Goal: Task Accomplishment & Management: Manage account settings

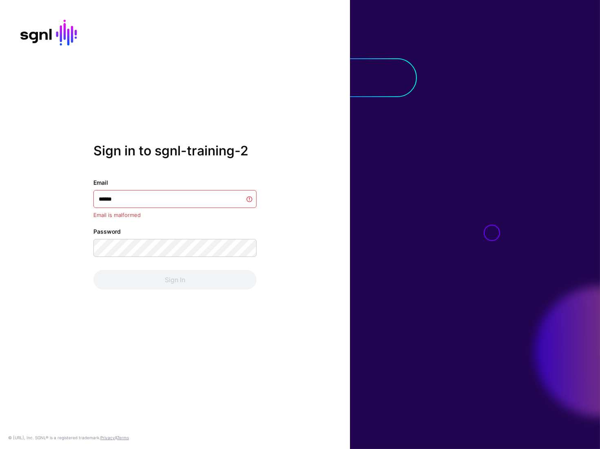
type input "*******"
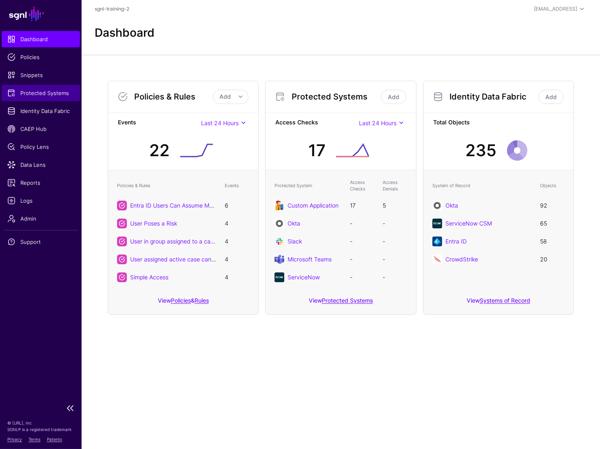
click at [38, 87] on link "Protected Systems" at bounding box center [41, 93] width 78 height 16
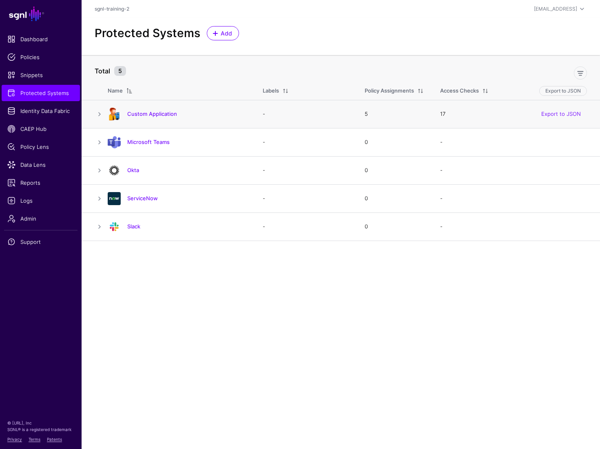
click at [155, 109] on div "Custom Application" at bounding box center [176, 114] width 145 height 13
click at [158, 113] on link "Custom Application" at bounding box center [152, 113] width 50 height 7
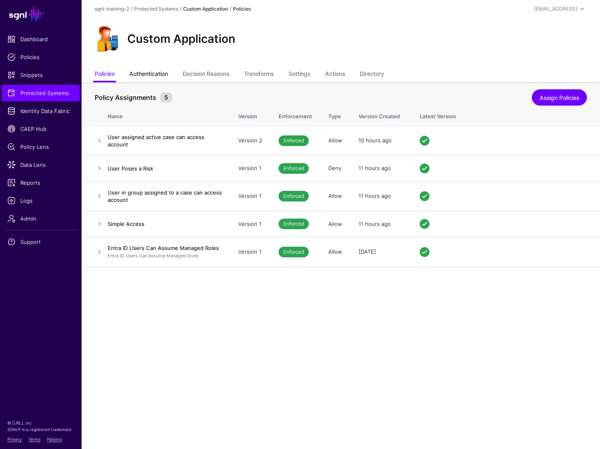
click at [147, 72] on link "Authentication" at bounding box center [148, 74] width 39 height 15
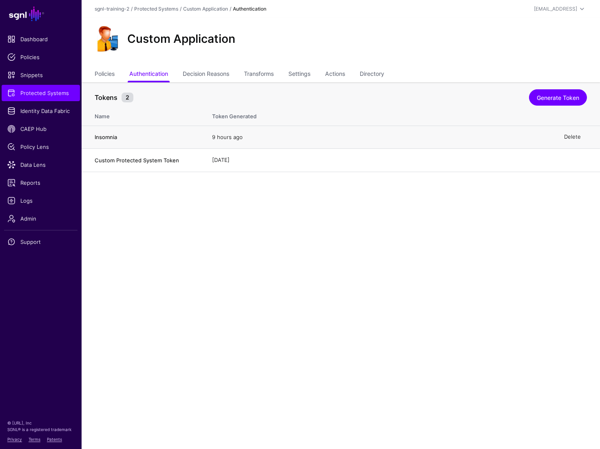
click at [568, 135] on link "Delete" at bounding box center [572, 137] width 17 height 7
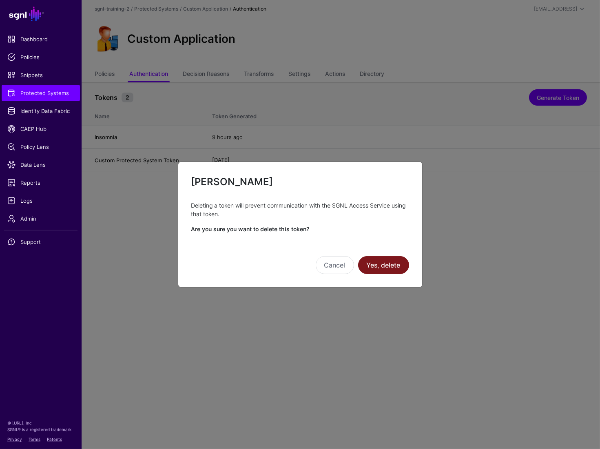
click at [384, 268] on button "Yes, delete" at bounding box center [383, 265] width 51 height 18
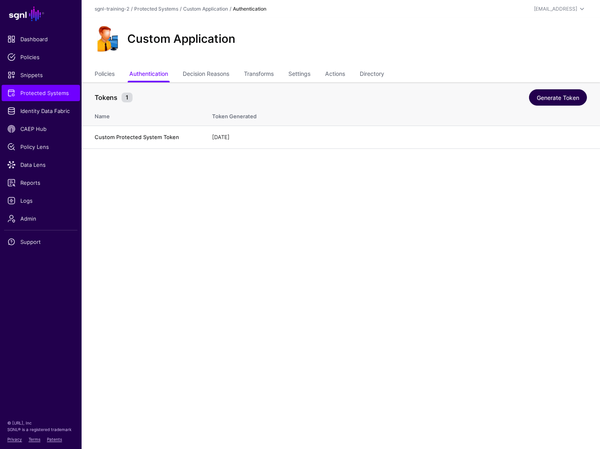
click at [566, 95] on link "Generate Token" at bounding box center [558, 97] width 58 height 16
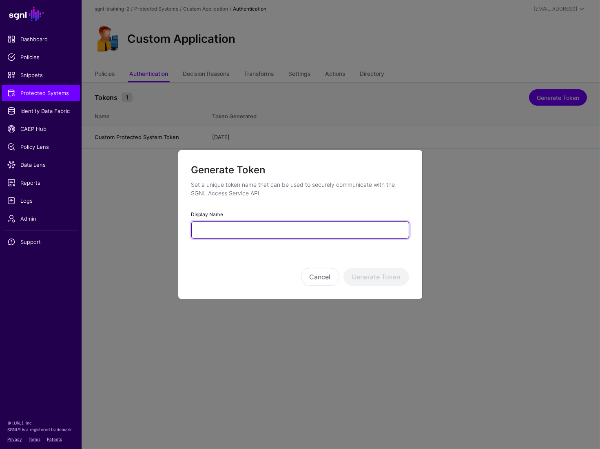
click at [283, 236] on input "Display Name" at bounding box center [300, 229] width 218 height 17
type input "********"
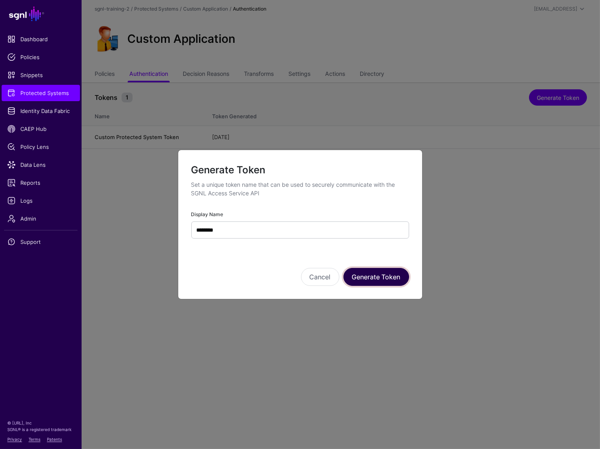
click at [380, 271] on button "Generate Token" at bounding box center [376, 277] width 66 height 18
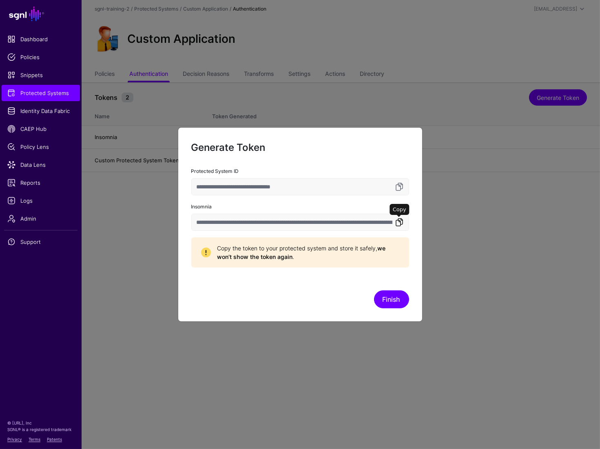
click at [397, 220] on link at bounding box center [399, 222] width 10 height 10
click at [404, 289] on div "Finish" at bounding box center [300, 287] width 218 height 41
click at [401, 293] on button "Finish" at bounding box center [391, 299] width 35 height 18
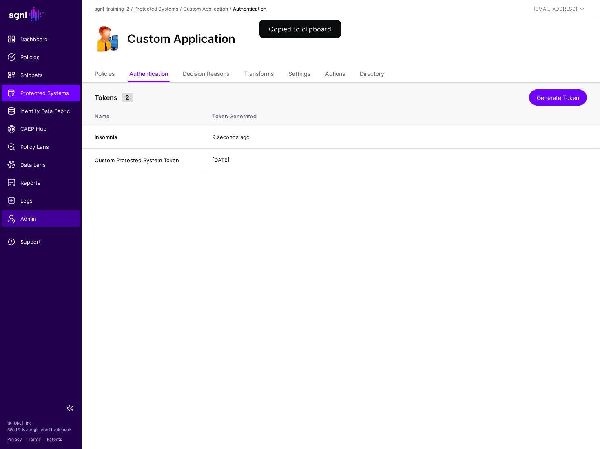
click at [64, 212] on link "Admin" at bounding box center [41, 218] width 78 height 16
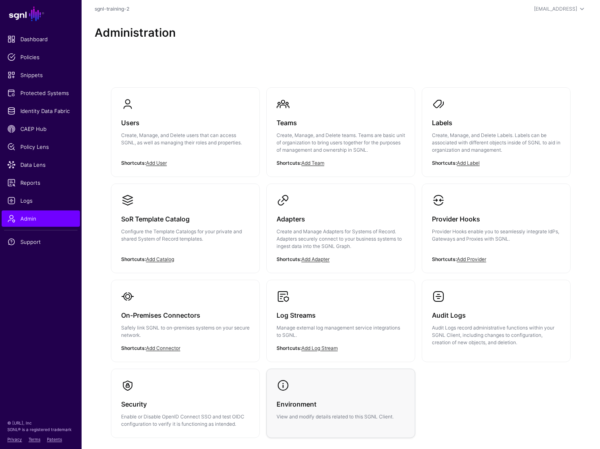
click at [339, 391] on link "Environment View and modify details related to this SGNL Client." at bounding box center [341, 399] width 148 height 61
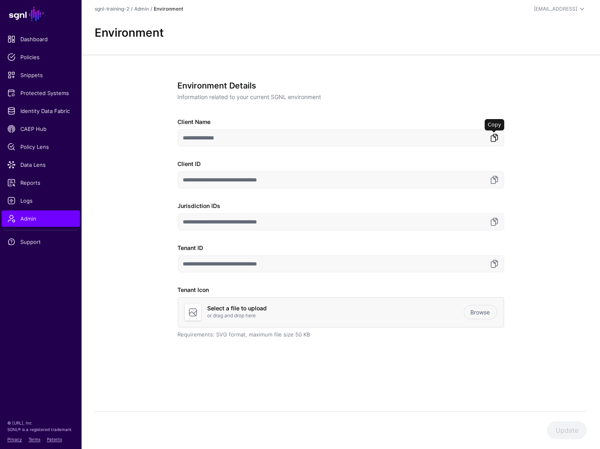
click at [497, 139] on link at bounding box center [494, 138] width 10 height 10
click at [495, 221] on link at bounding box center [494, 222] width 10 height 10
click at [493, 263] on link at bounding box center [494, 264] width 10 height 10
